Goal: Task Accomplishment & Management: Complete application form

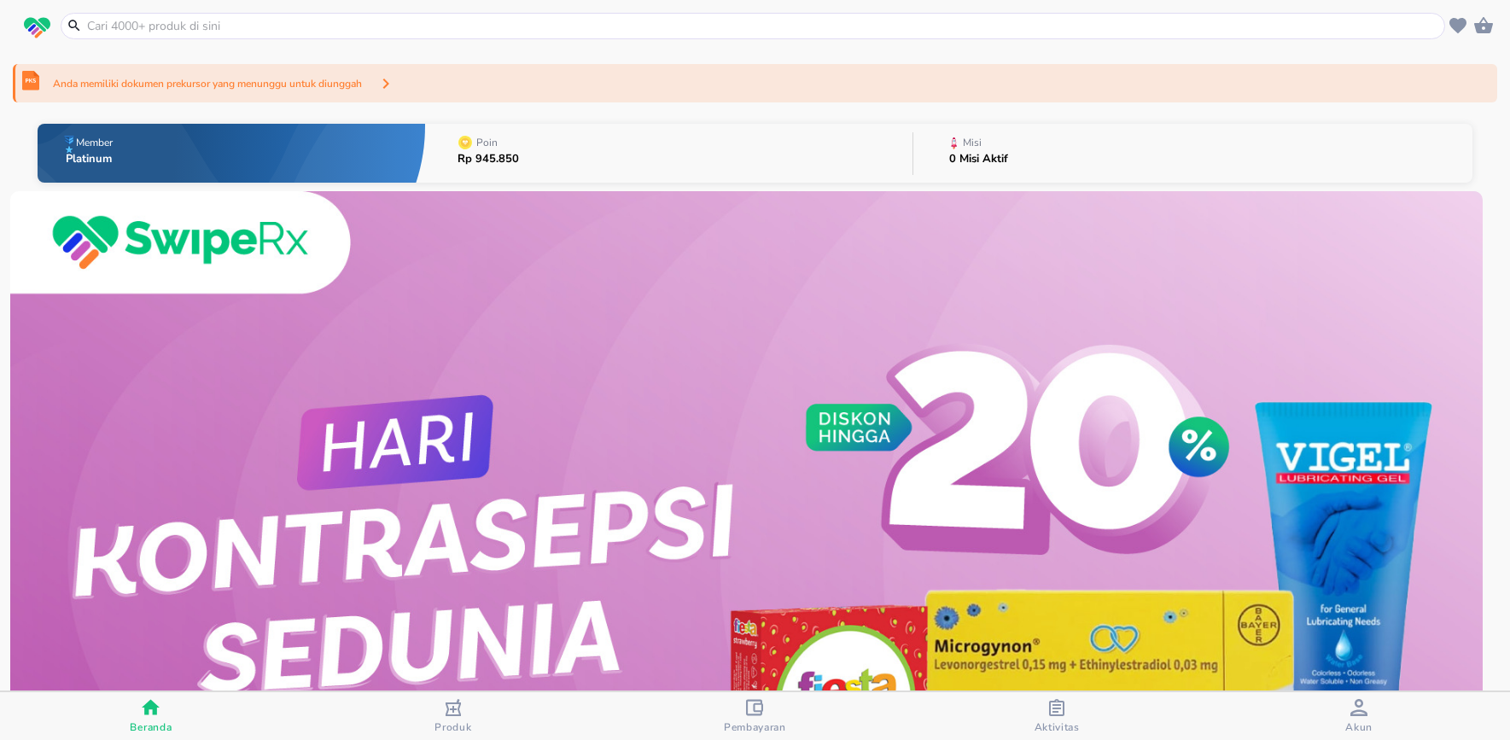
click at [548, 87] on div "Anda memiliki dokumen prekursor yang menunggu untuk diunggah" at bounding box center [755, 83] width 1484 height 38
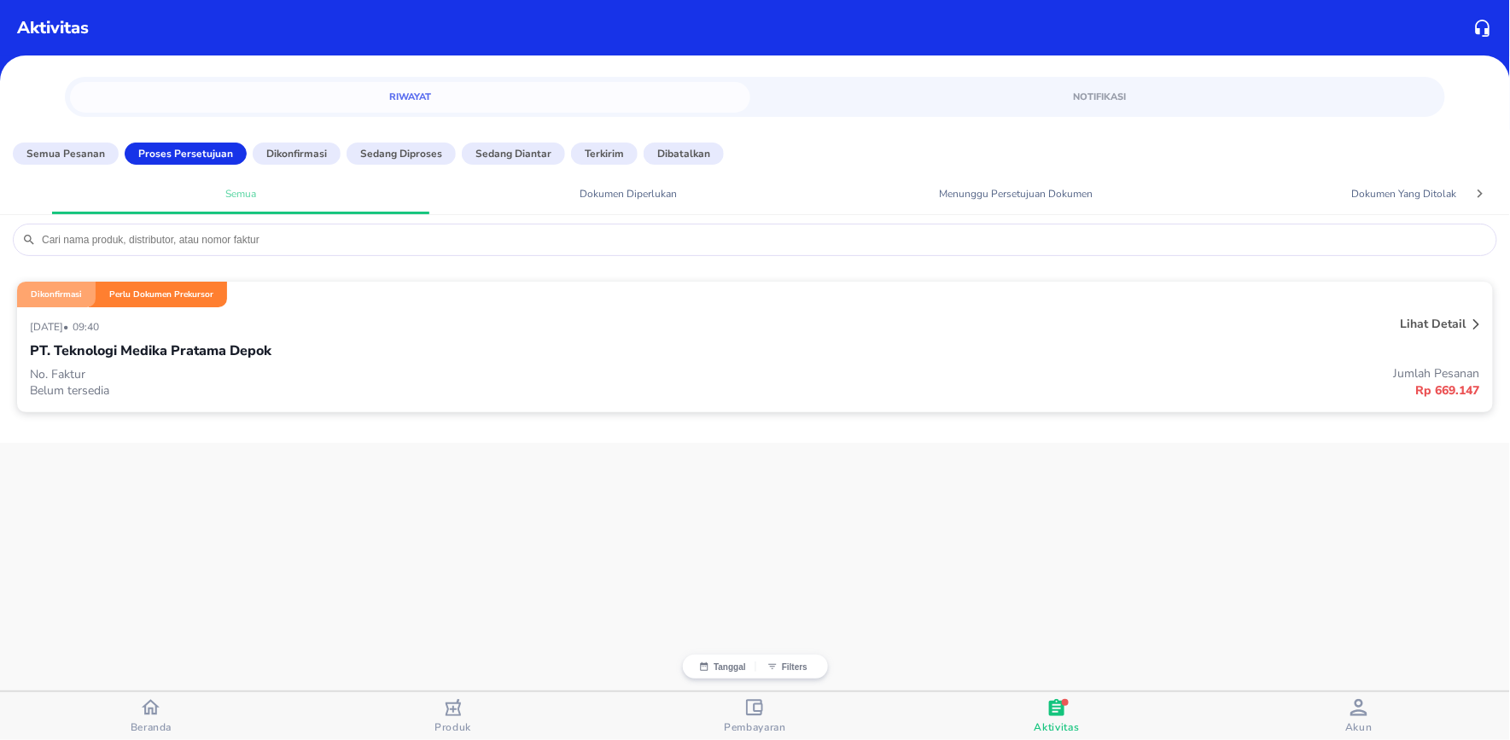
click at [393, 356] on div "PT. Teknologi Medika Pratama Depok" at bounding box center [755, 350] width 1450 height 29
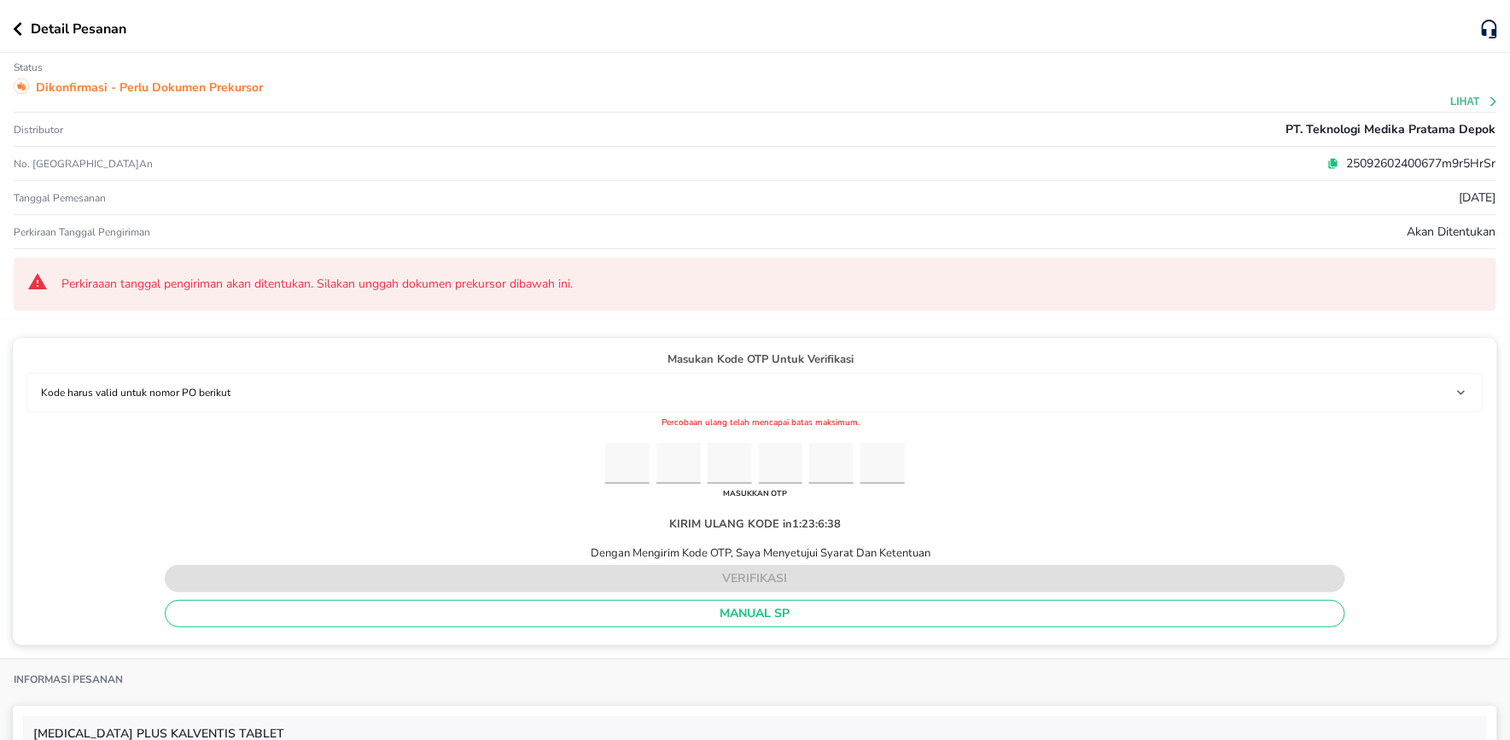
click at [1366, 168] on p "25092602400677m9r5HrSr" at bounding box center [1417, 163] width 157 height 18
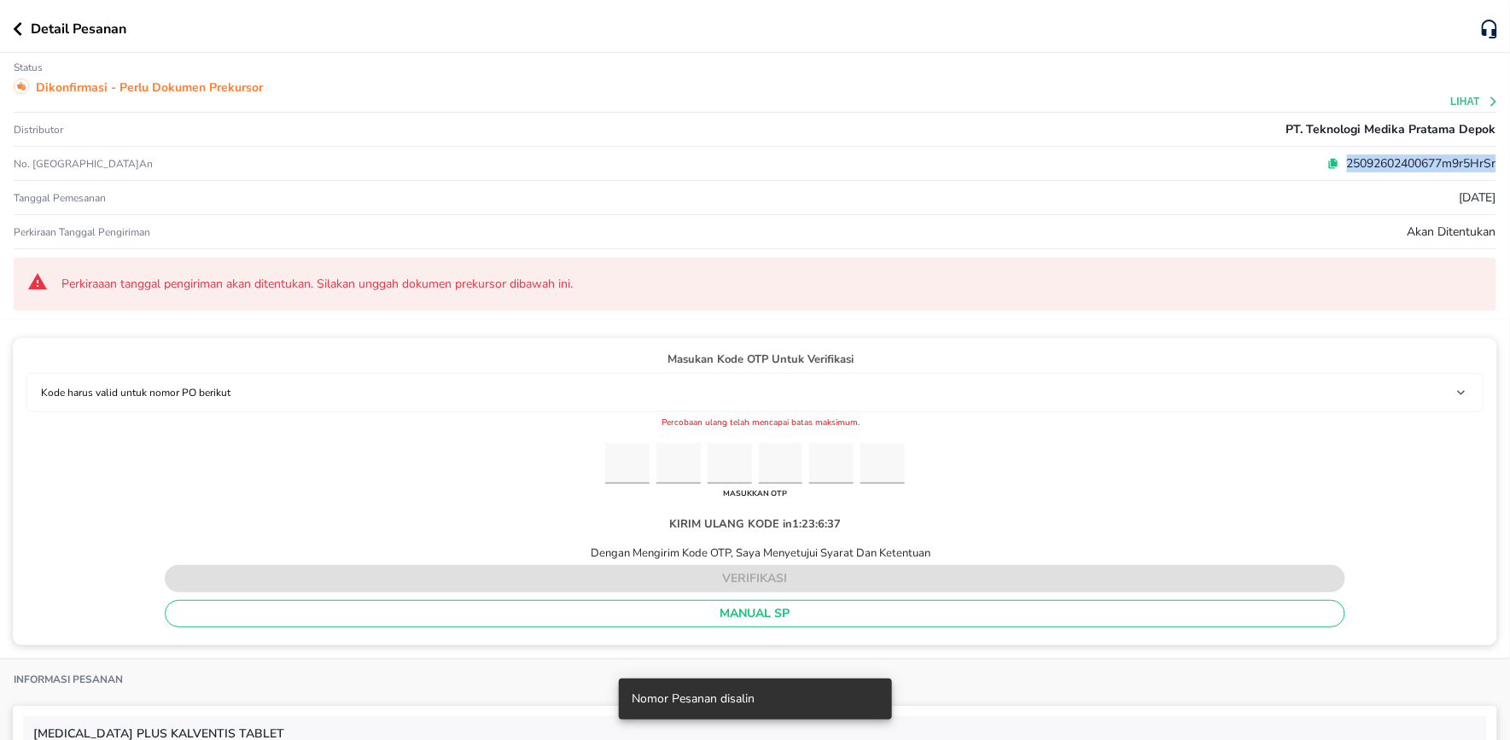
click at [1366, 168] on p "25092602400677m9r5HrSr" at bounding box center [1417, 163] width 157 height 18
copy p "25092602400677m9r5HrSr"
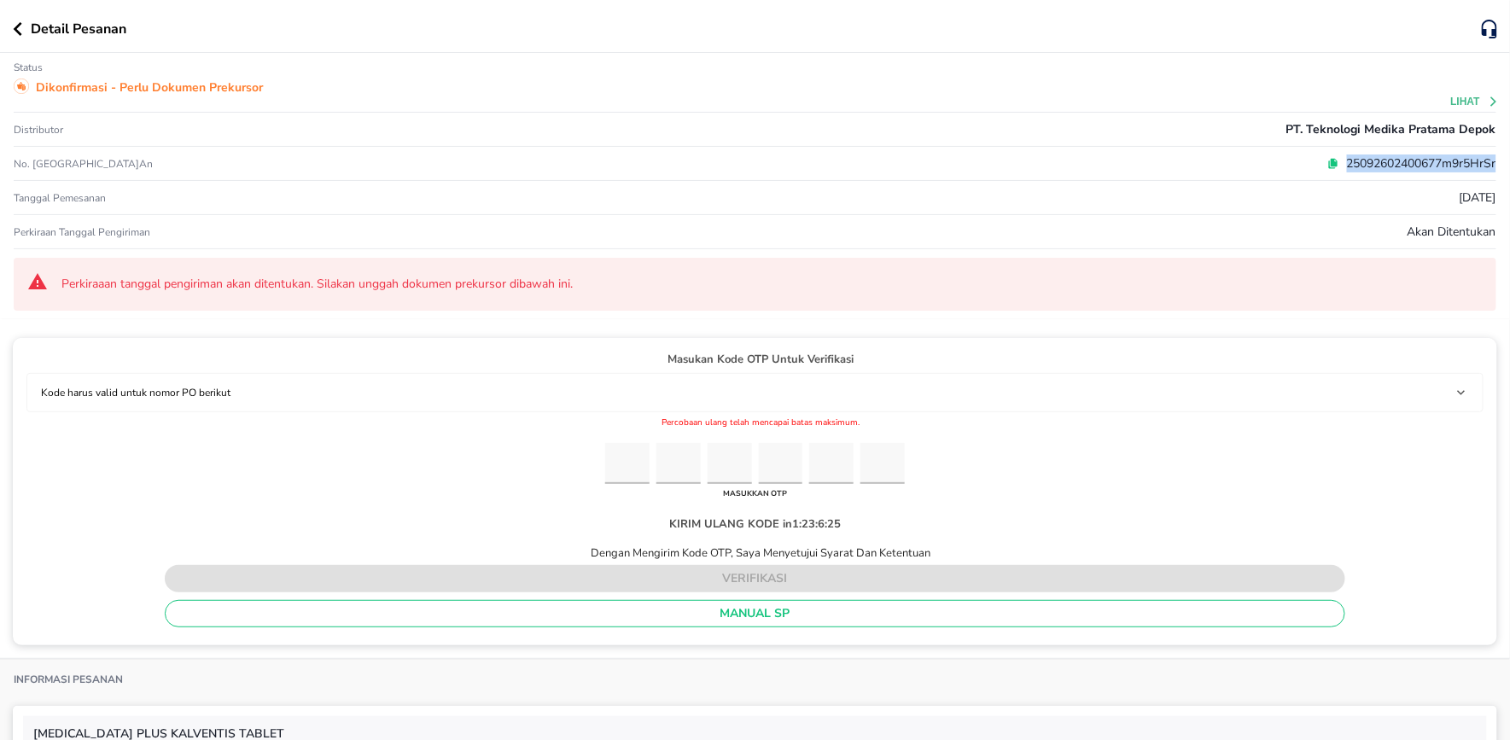
click at [1366, 167] on p "25092602400677m9r5HrSr" at bounding box center [1417, 163] width 157 height 18
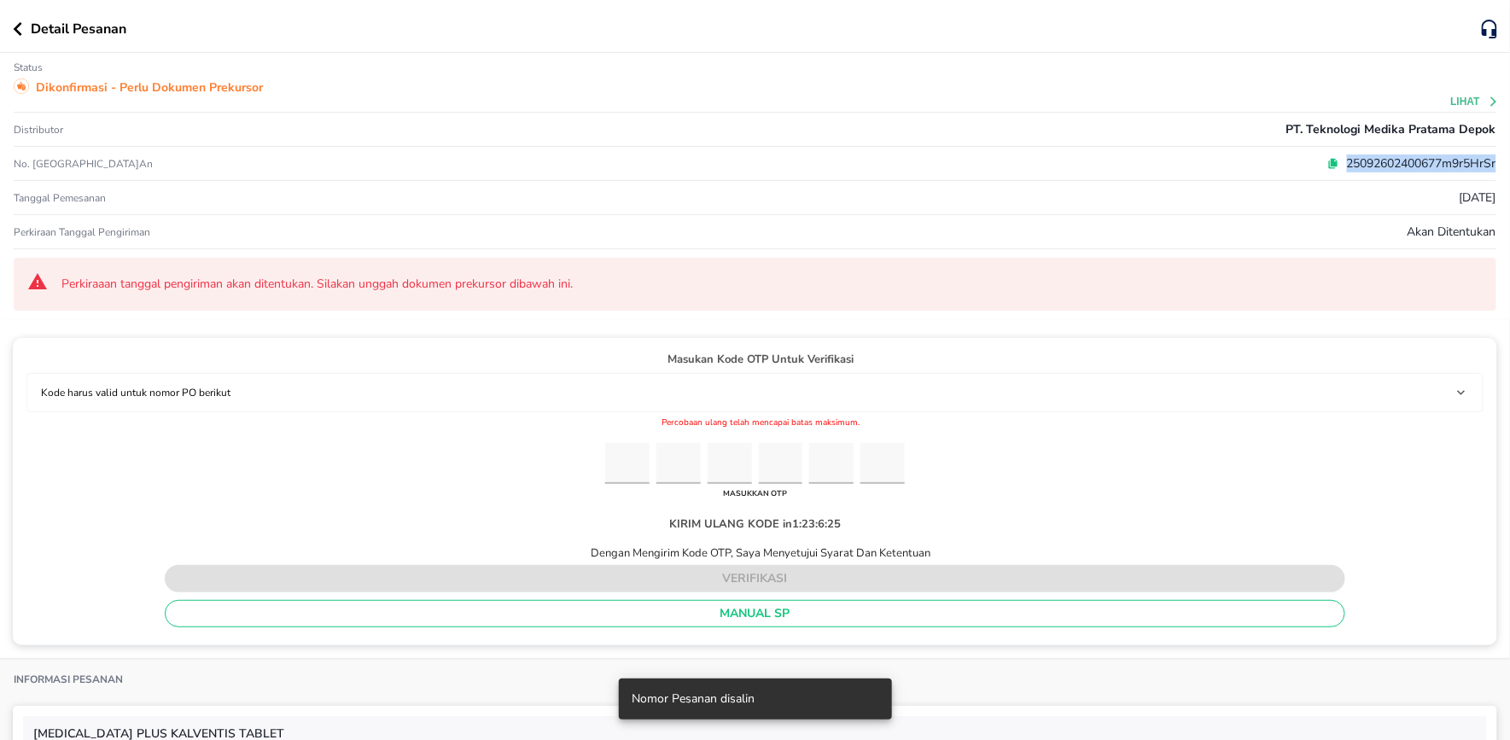
click at [1366, 167] on p "25092602400677m9r5HrSr" at bounding box center [1417, 163] width 157 height 18
copy p "25092602400677m9r5HrSr"
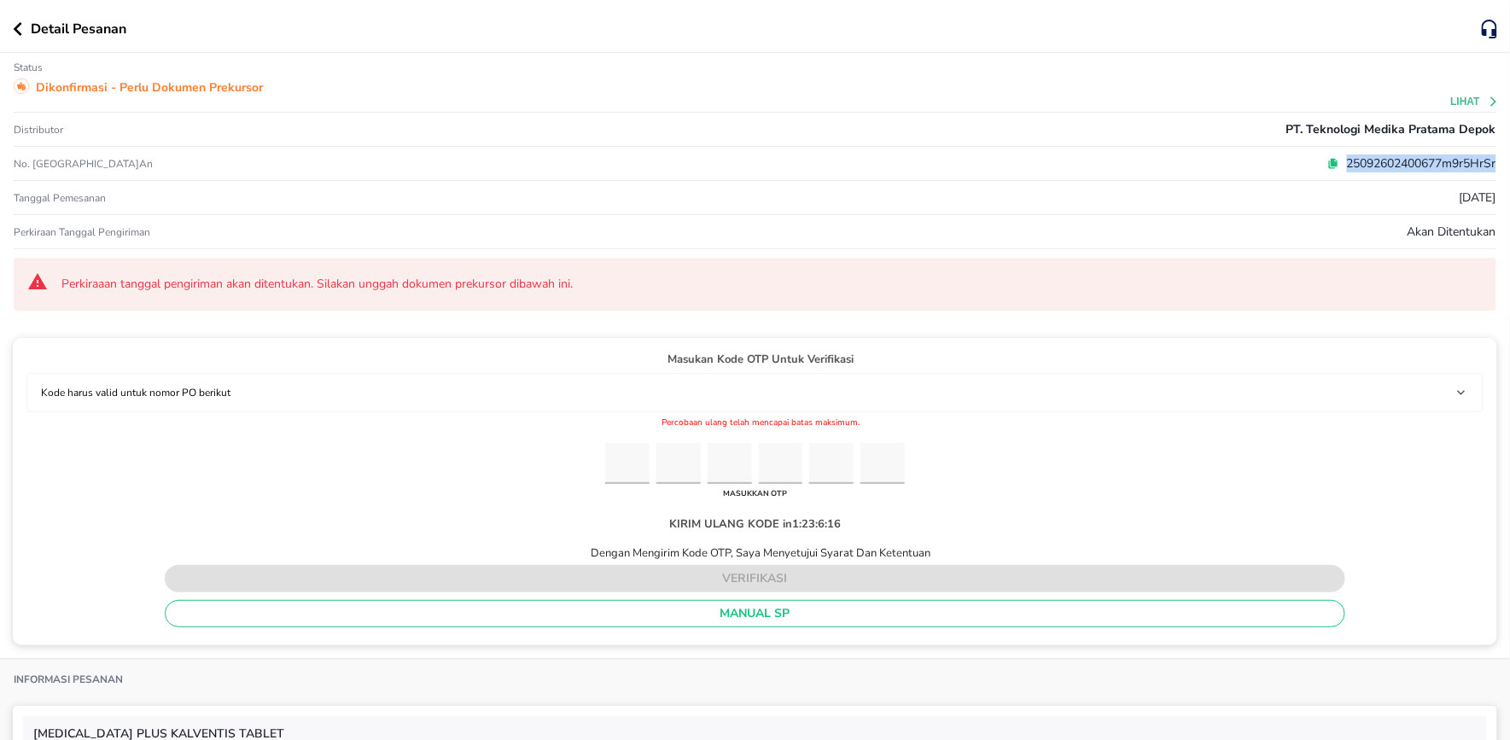
click at [1350, 162] on p "25092602400677m9r5HrSr" at bounding box center [1417, 163] width 157 height 18
click at [1350, 161] on p "25092602400677m9r5HrSr" at bounding box center [1417, 163] width 157 height 18
copy p "2509"
click at [1379, 160] on p "25092602400677m9r5HrSr" at bounding box center [1417, 163] width 157 height 18
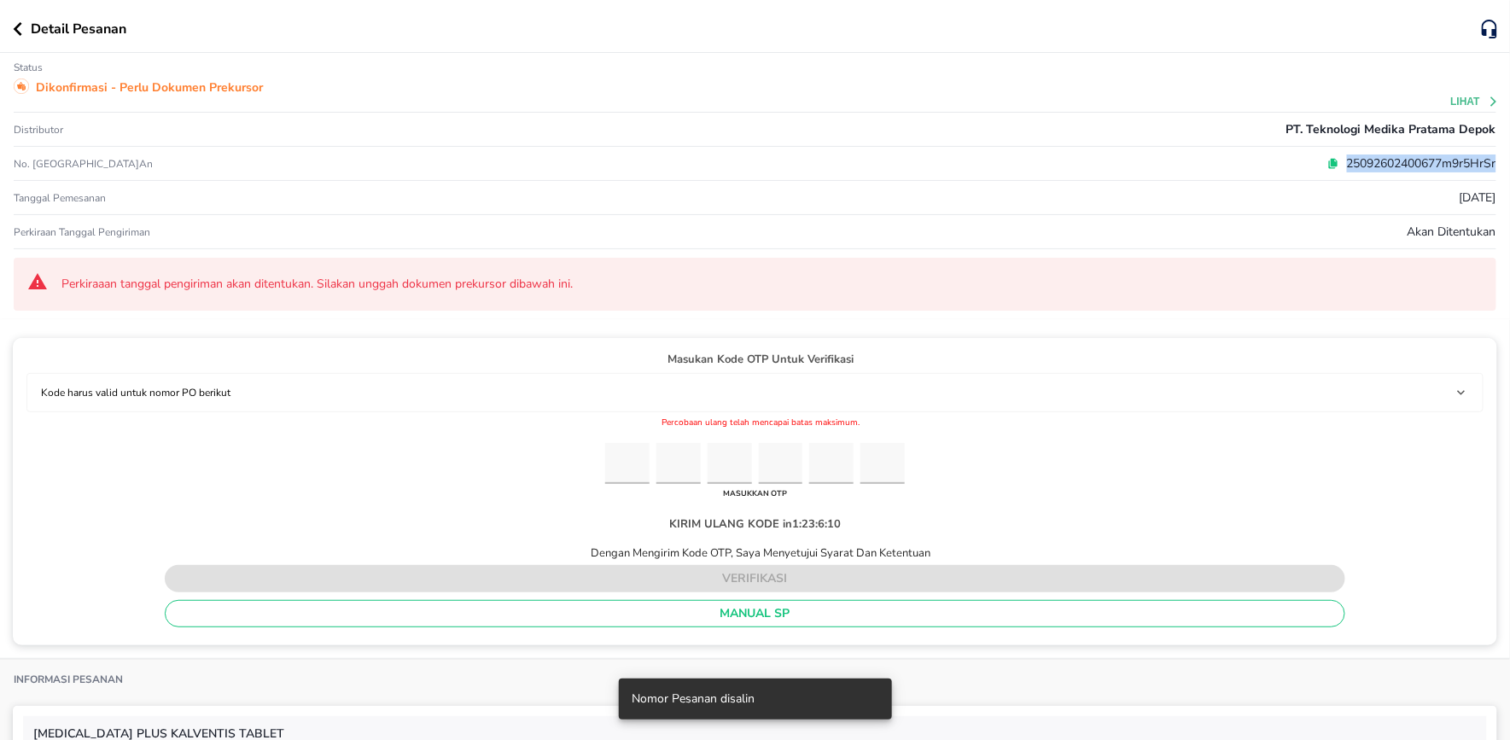
click at [1379, 160] on p "25092602400677m9r5HrSr" at bounding box center [1417, 163] width 157 height 18
copy p "25092602400677m9r5HrSr"
